Goal: Find contact information: Find contact information

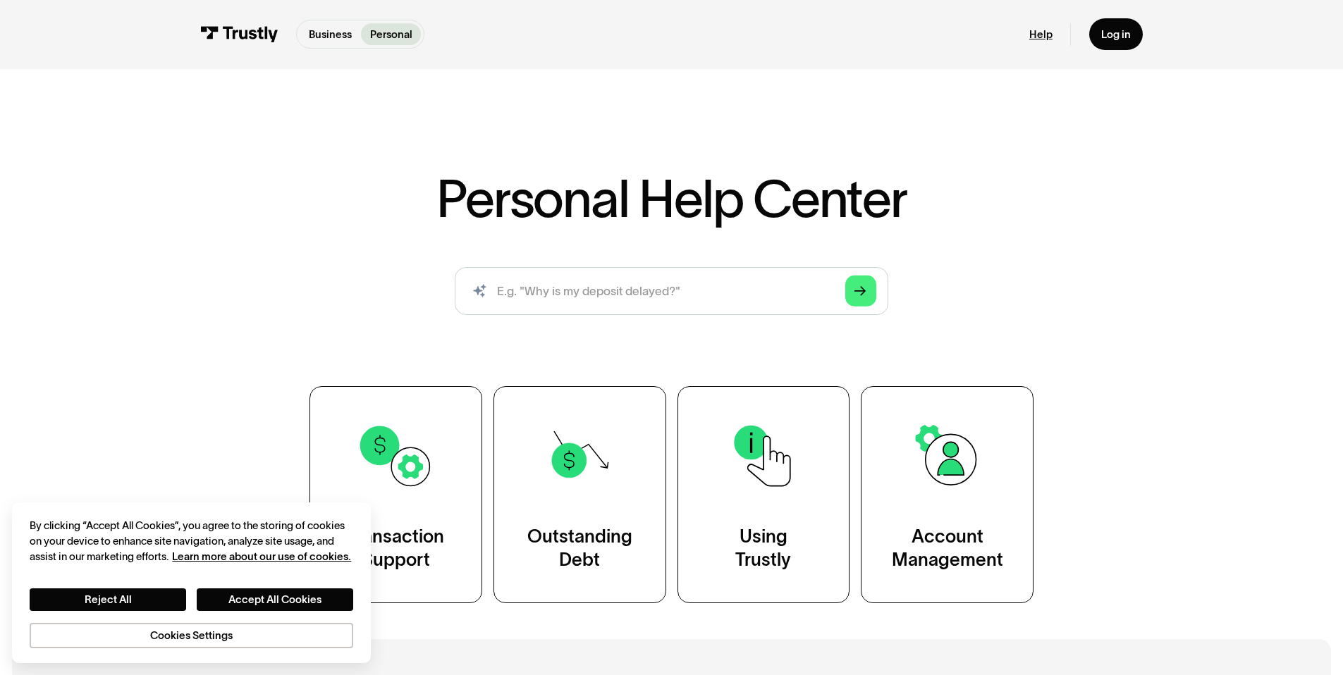
click at [1040, 37] on link "Help" at bounding box center [1040, 33] width 23 height 13
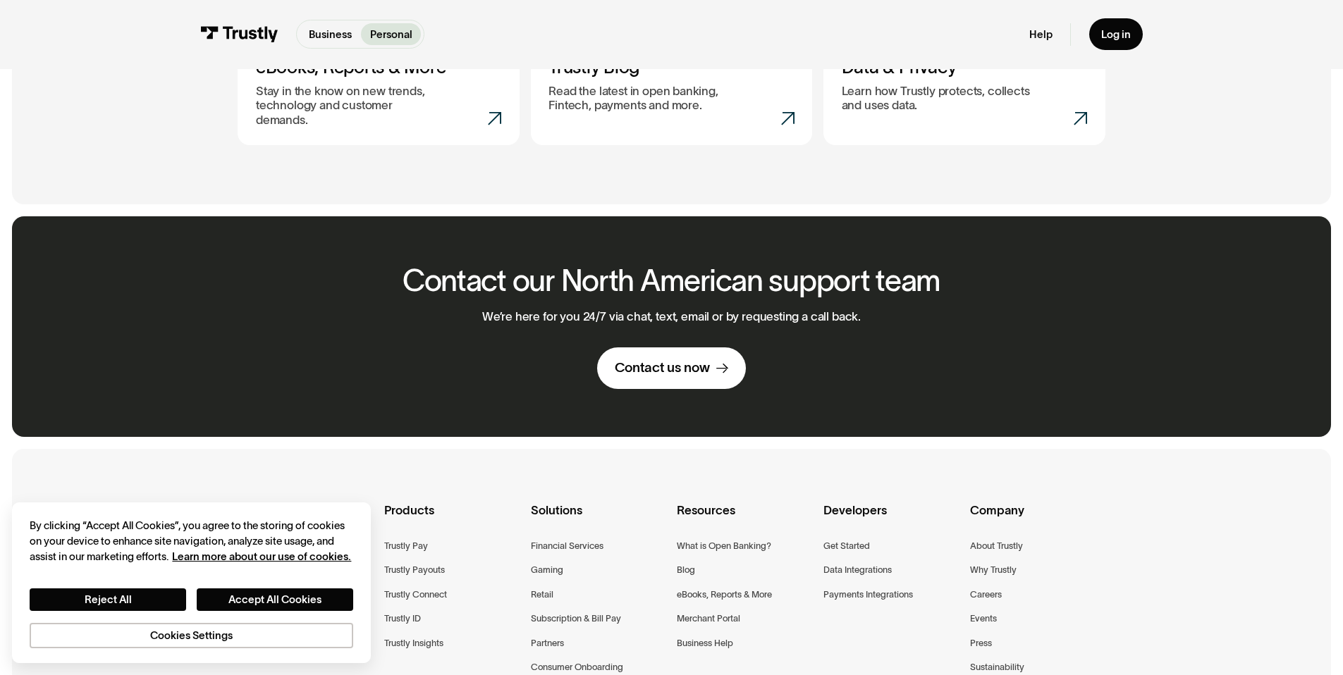
scroll to position [907, 0]
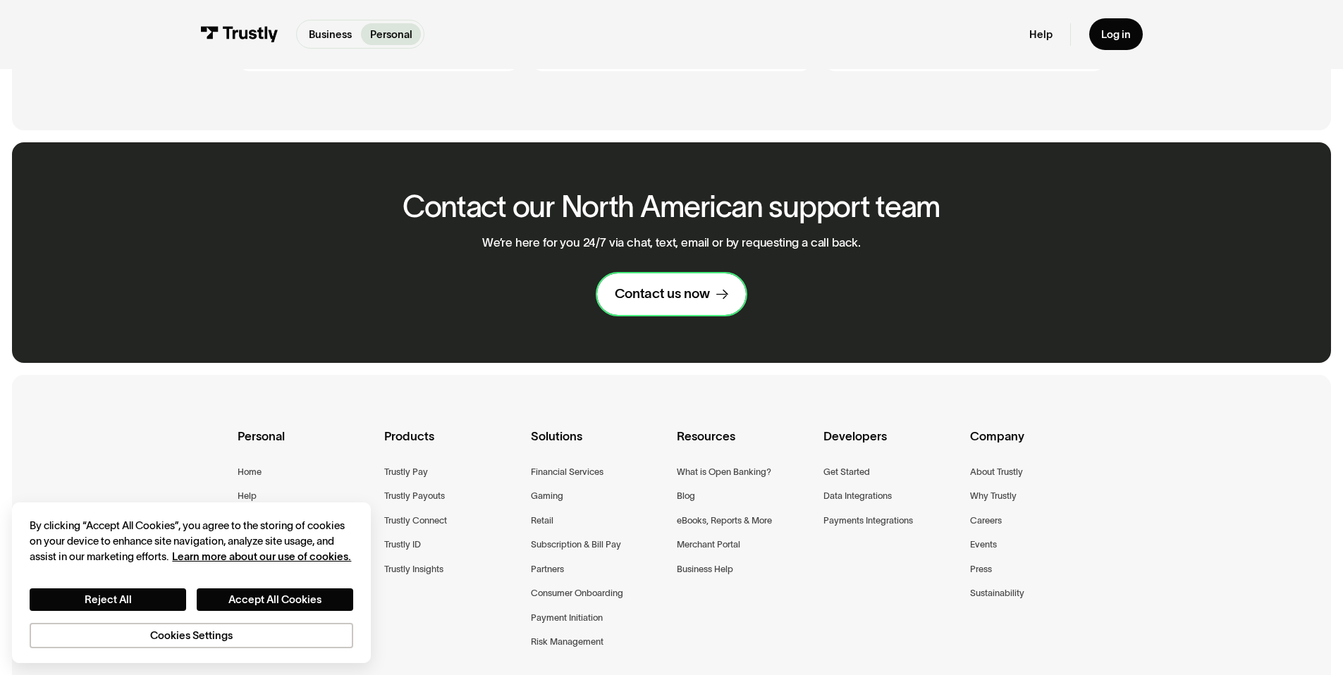
click at [690, 274] on link "Contact us now" at bounding box center [671, 295] width 149 height 42
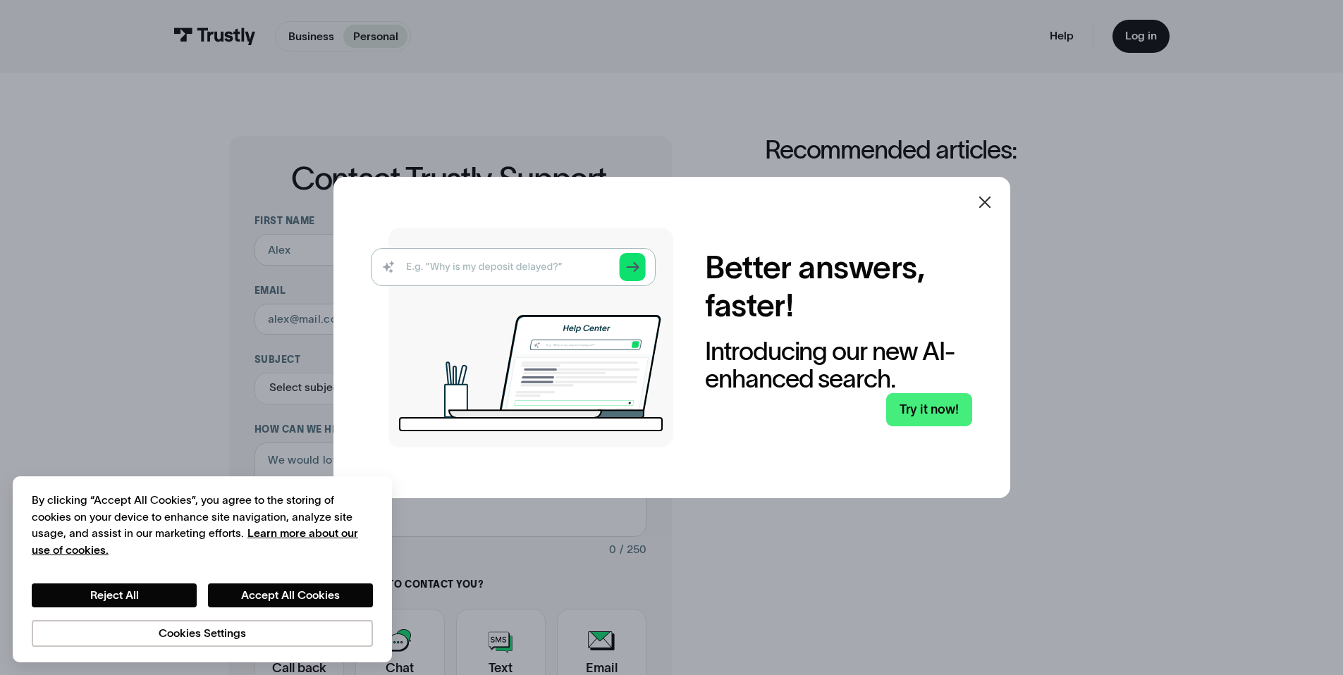
click at [988, 200] on icon at bounding box center [985, 203] width 12 height 12
